Goal: Use online tool/utility: Utilize a website feature to perform a specific function

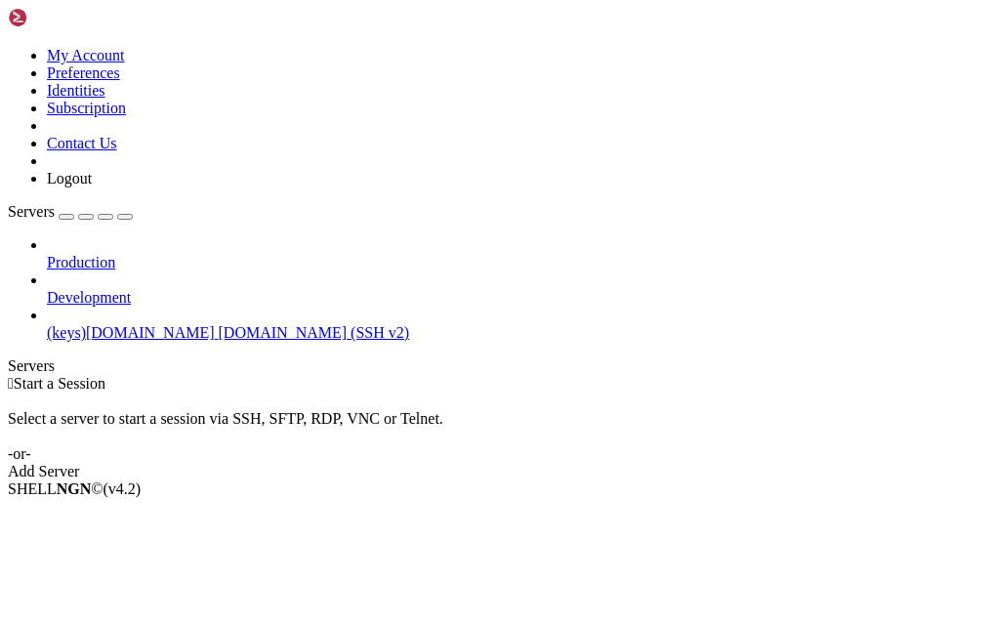
click at [150, 324] on span "(keys)[DOMAIN_NAME]" at bounding box center [131, 332] width 168 height 17
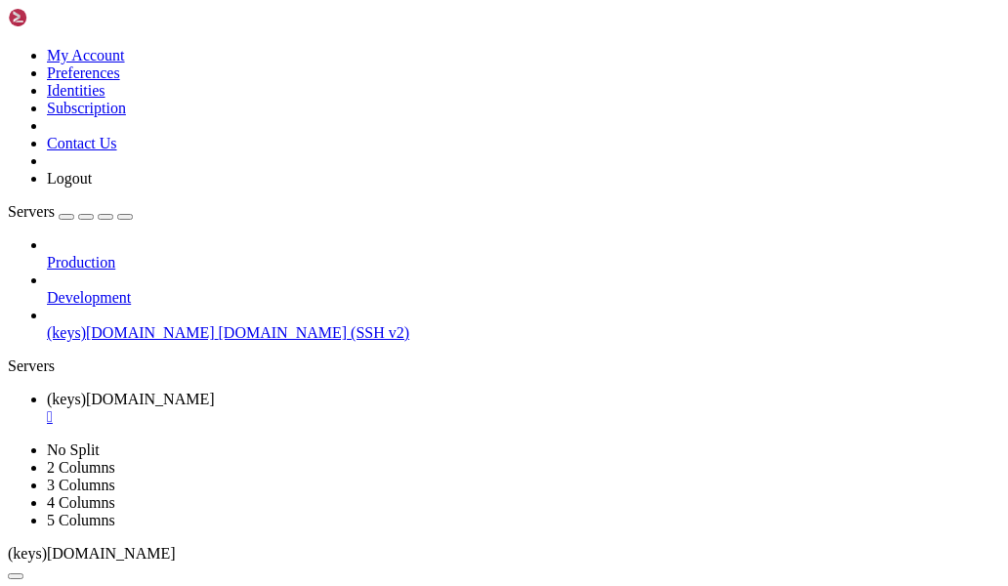
drag, startPoint x: 360, startPoint y: 1127, endPoint x: 278, endPoint y: 1126, distance: 82.0
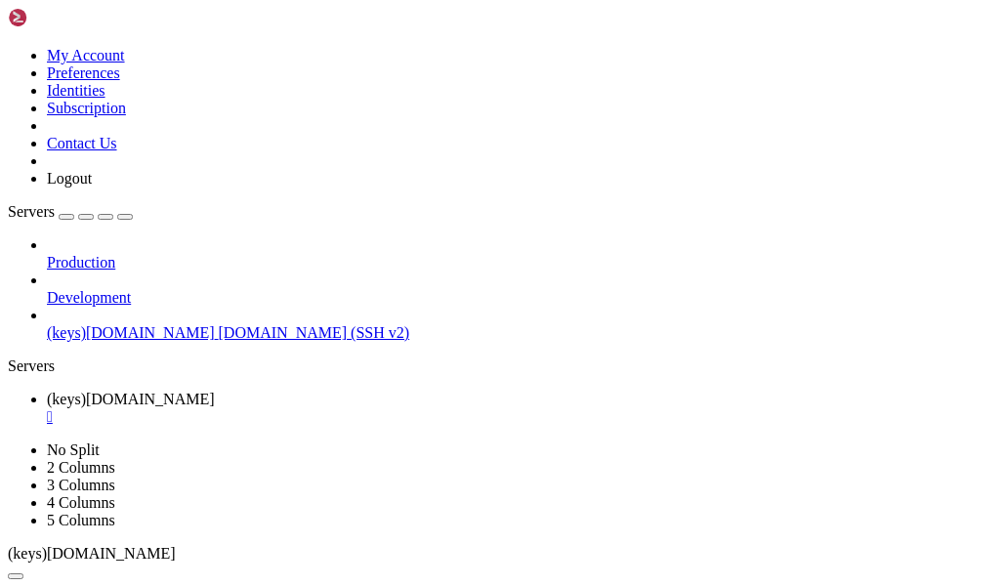
drag, startPoint x: 305, startPoint y: 1132, endPoint x: 280, endPoint y: 1134, distance: 24.5
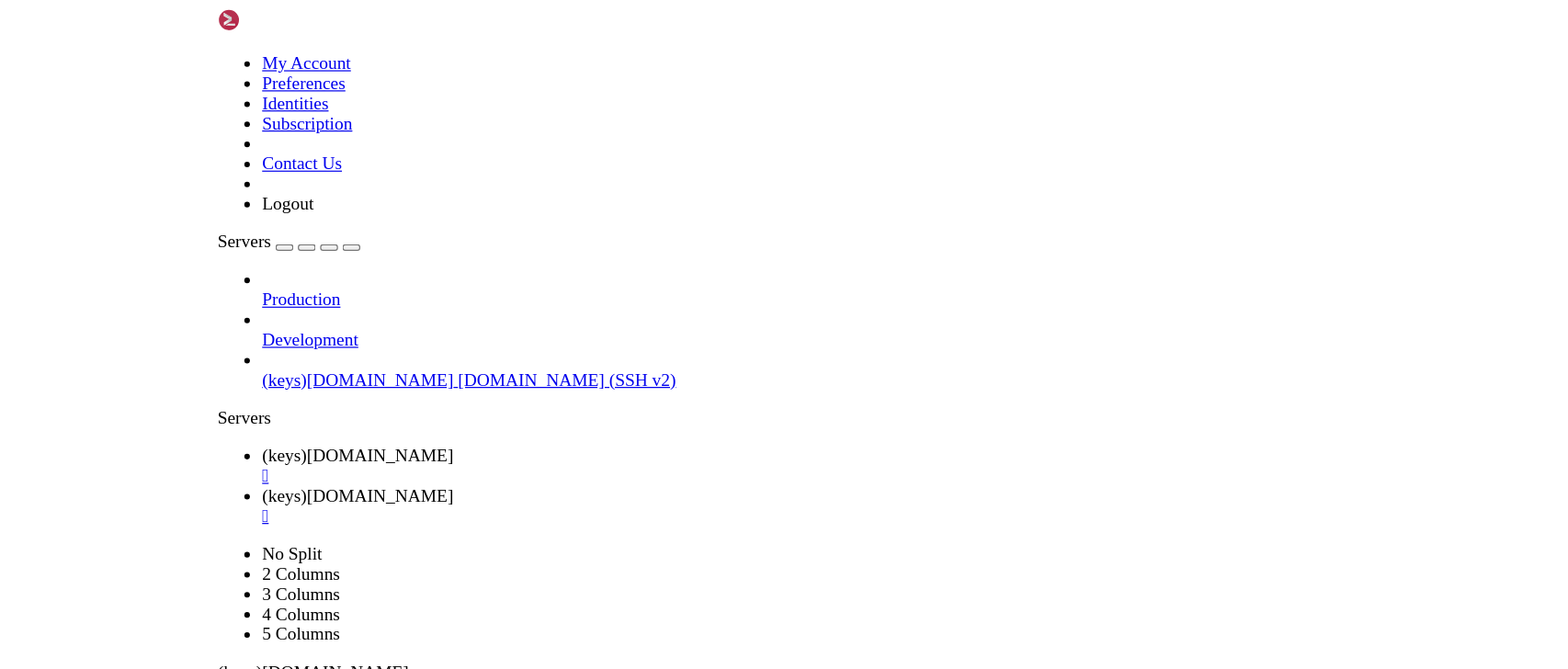
scroll to position [0, 0]
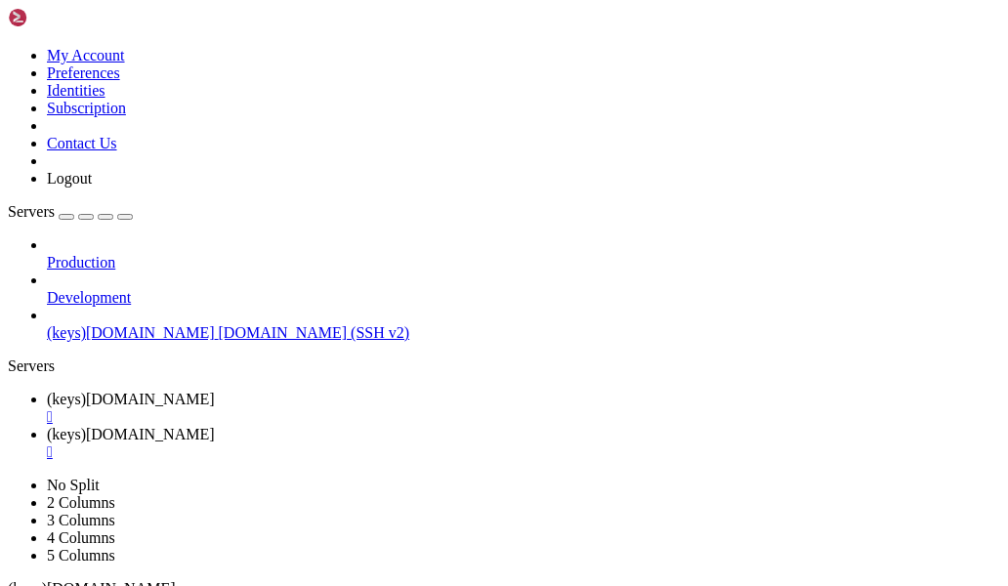
type input "/etc/ssl/cloudflare/[DOMAIN_NAME]"
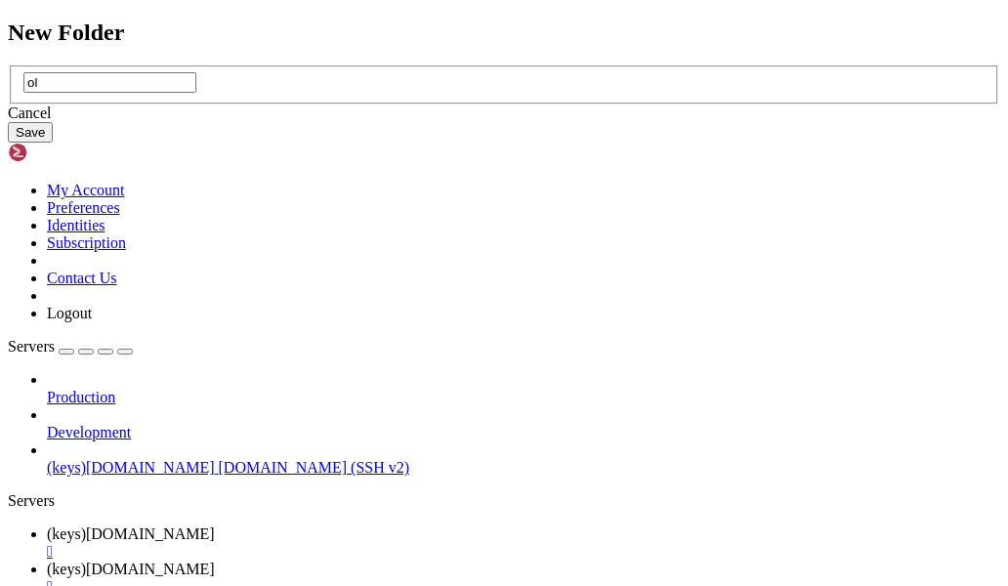
type input "o"
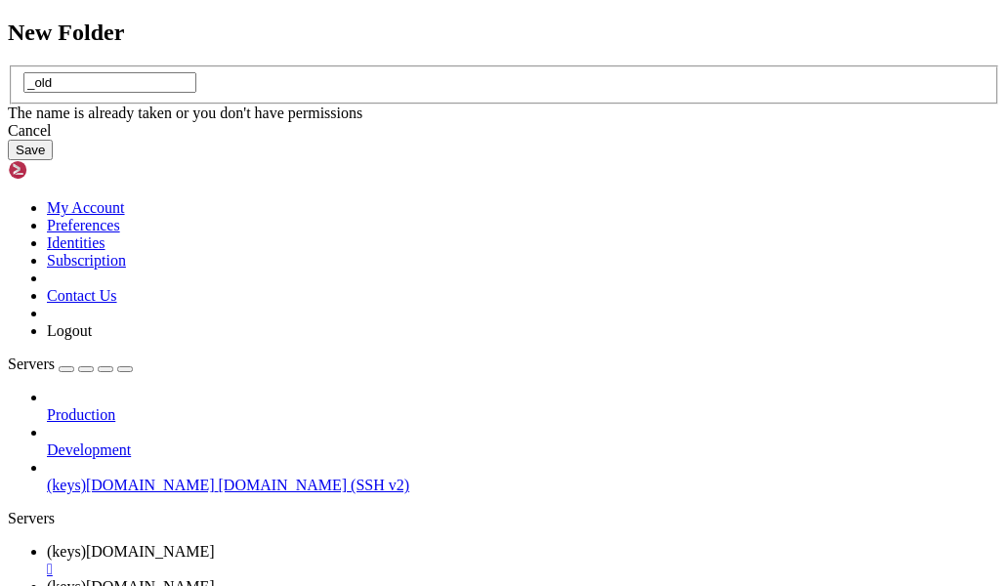
click at [196, 93] on input "_old" at bounding box center [109, 82] width 173 height 21
type input "old"
click at [53, 160] on button "Save" at bounding box center [30, 150] width 45 height 21
click at [8, 65] on icon at bounding box center [8, 65] width 0 height 0
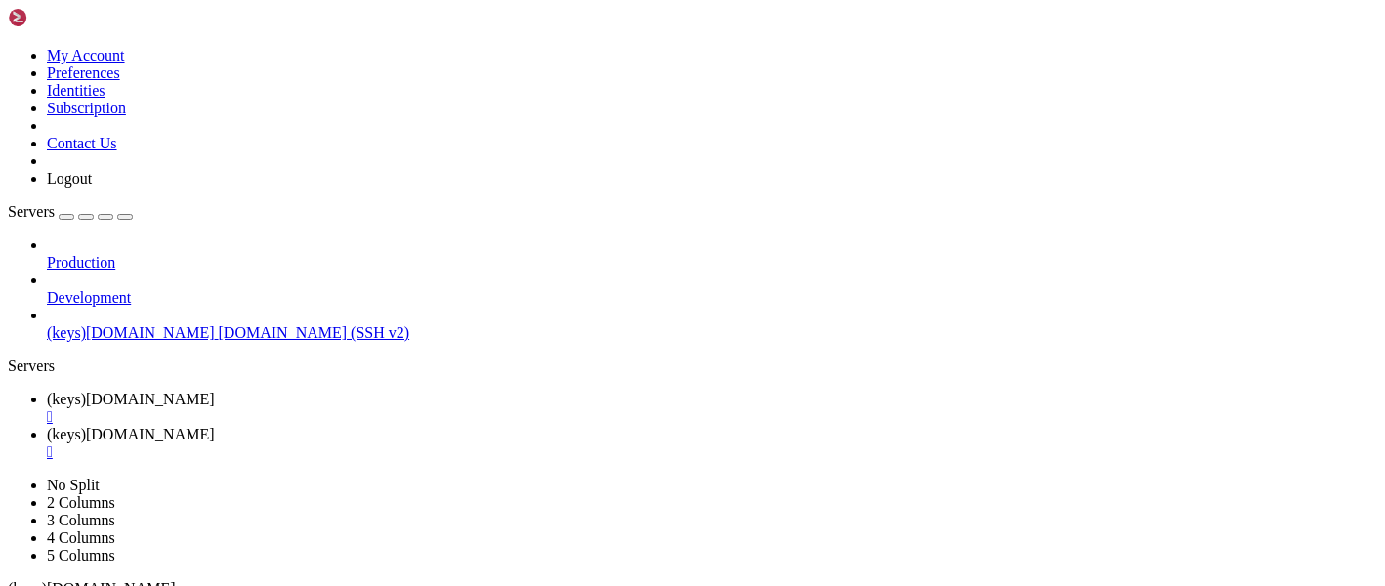
click at [215, 391] on span "(keys)[DOMAIN_NAME]" at bounding box center [131, 399] width 168 height 17
click at [215, 426] on span "(keys)[DOMAIN_NAME]" at bounding box center [131, 434] width 168 height 17
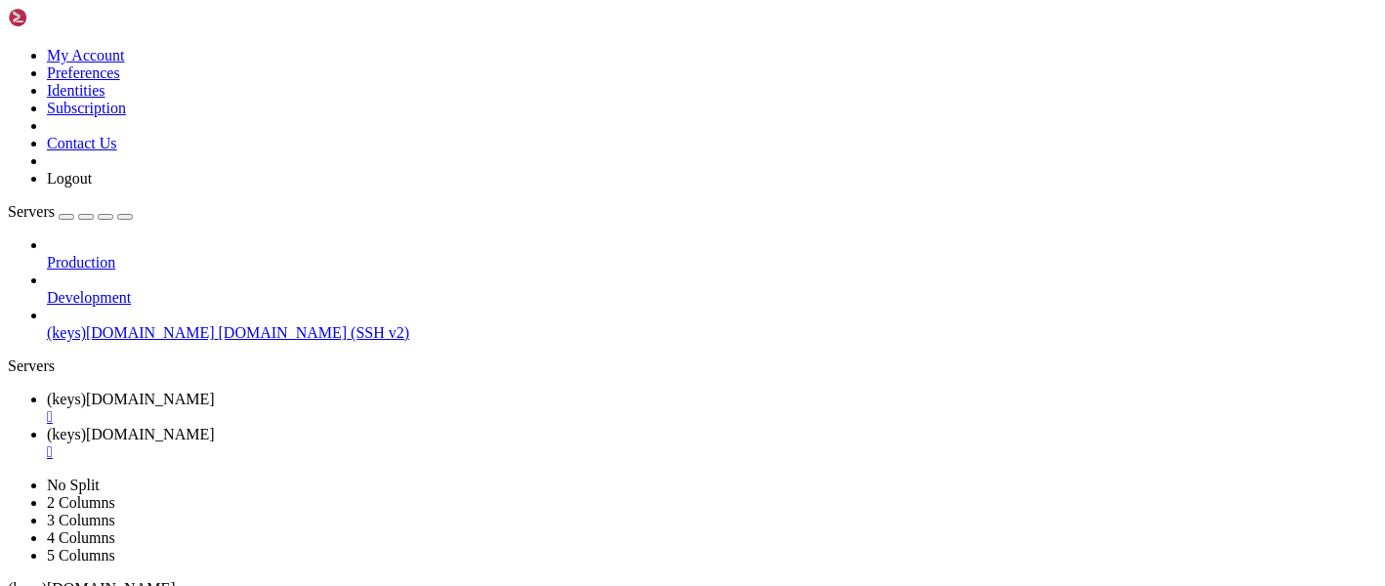
type input "/etc/ssl/cloudflare/[DOMAIN_NAME][URL]"
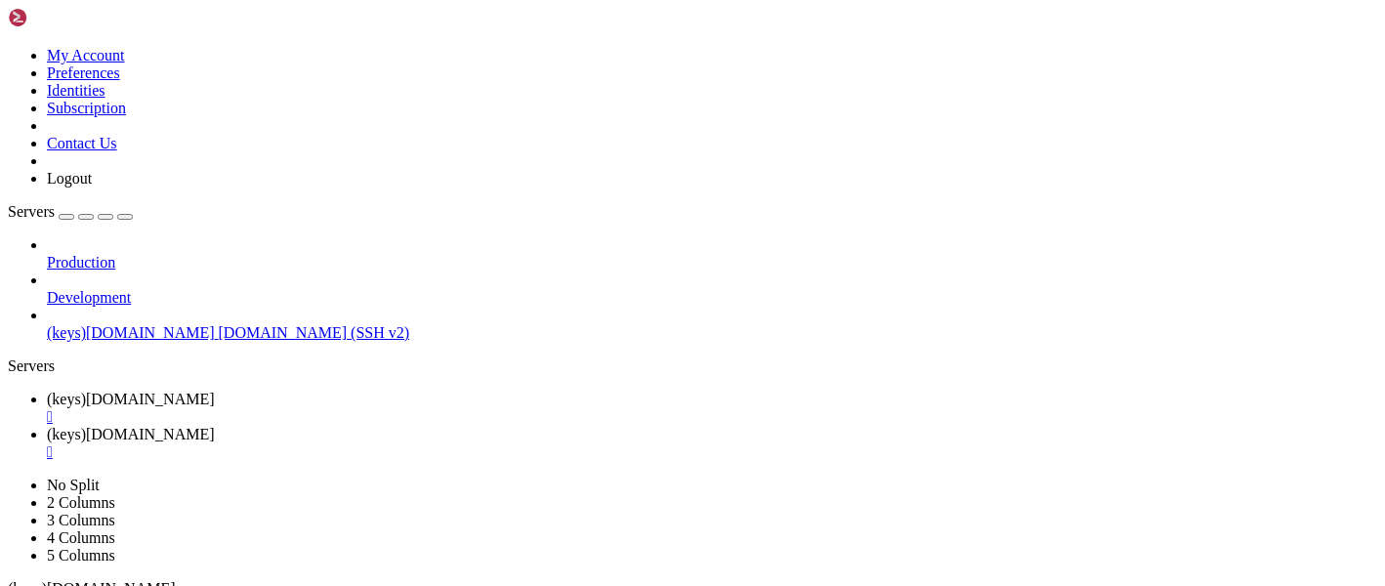
click at [215, 391] on span "(keys)[DOMAIN_NAME]" at bounding box center [131, 399] width 168 height 17
